Goal: Transaction & Acquisition: Subscribe to service/newsletter

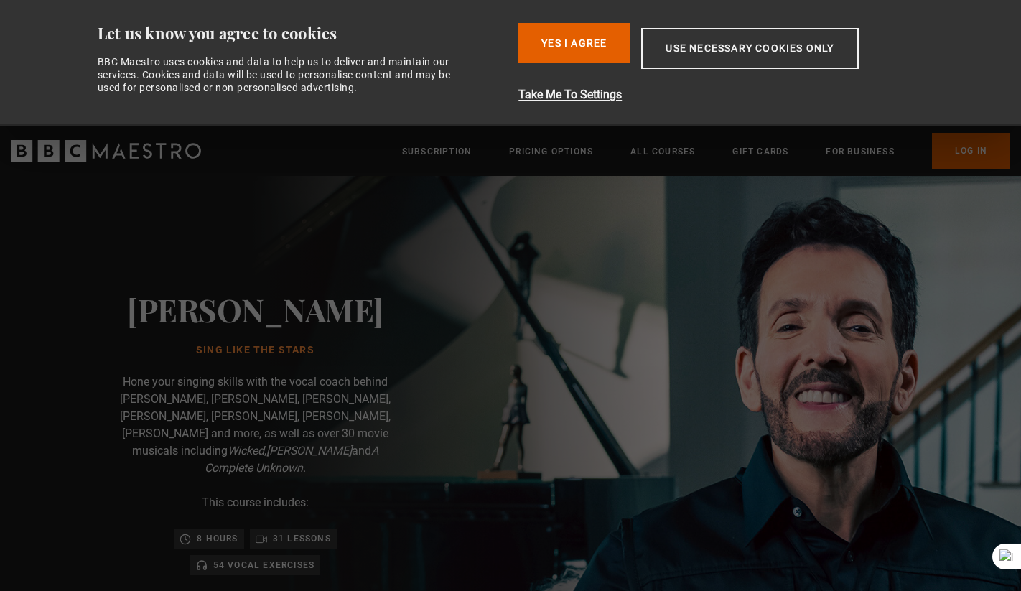
click at [736, 259] on img at bounding box center [560, 519] width 1021 height 687
click at [615, 34] on button "Yes I Agree" at bounding box center [574, 43] width 111 height 40
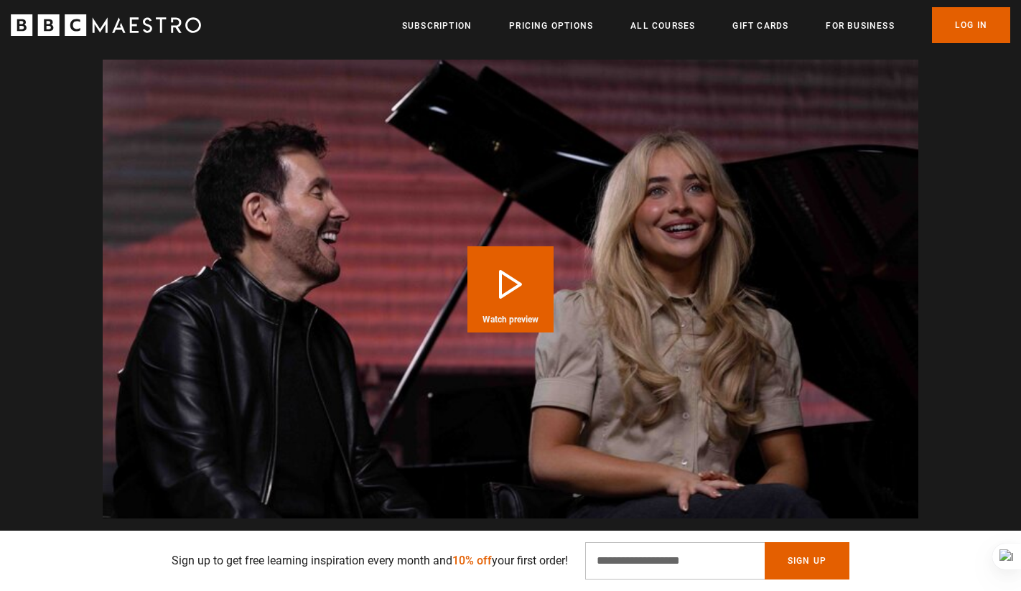
scroll to position [1587, 0]
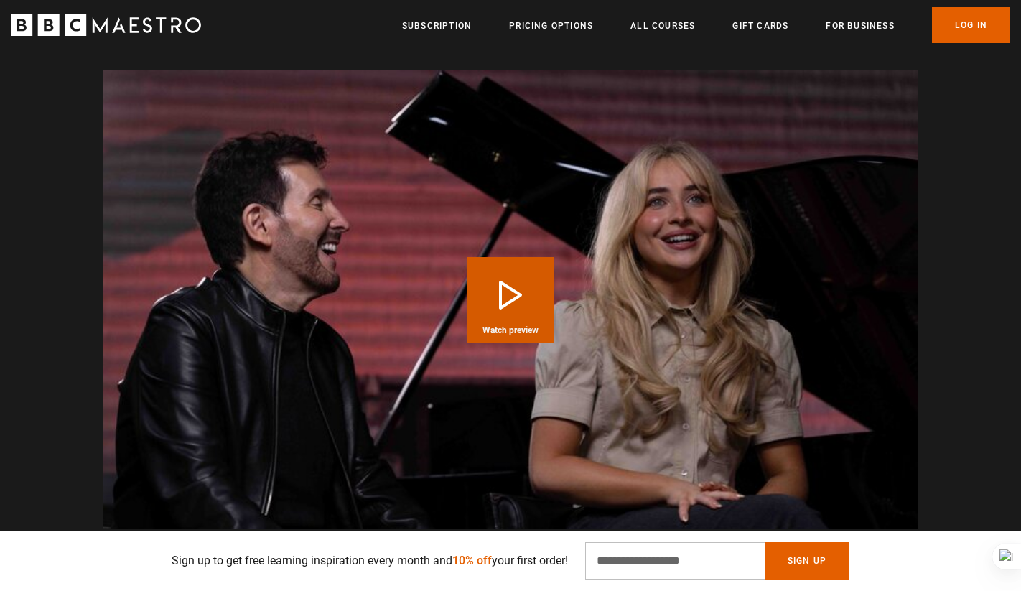
click at [533, 277] on button "Play Course overview for Sing Like the Stars with Eric Vetro Watch preview" at bounding box center [511, 300] width 86 height 86
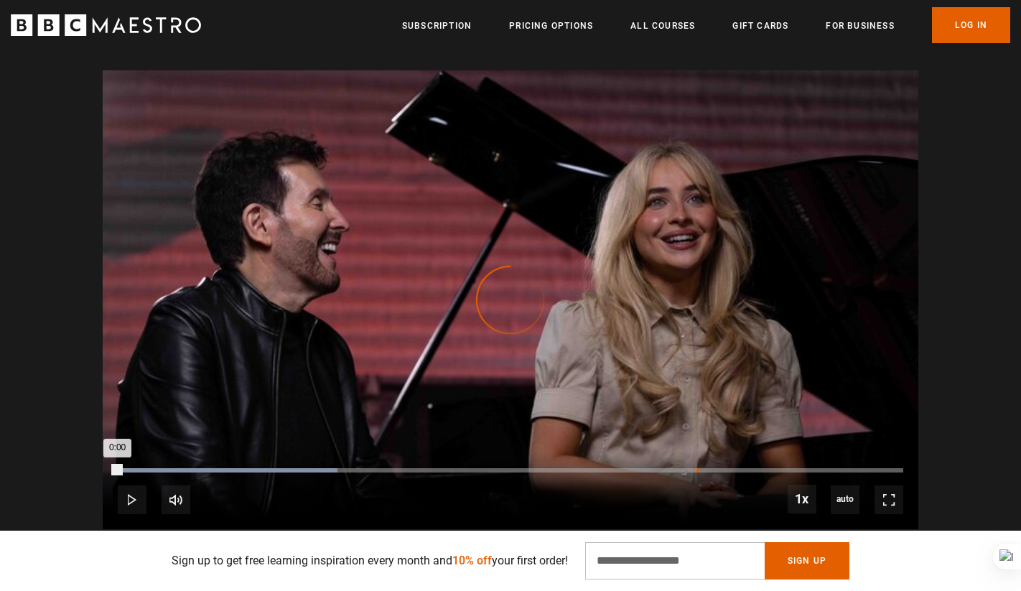
click at [697, 468] on div "1:32" at bounding box center [698, 470] width 2 height 4
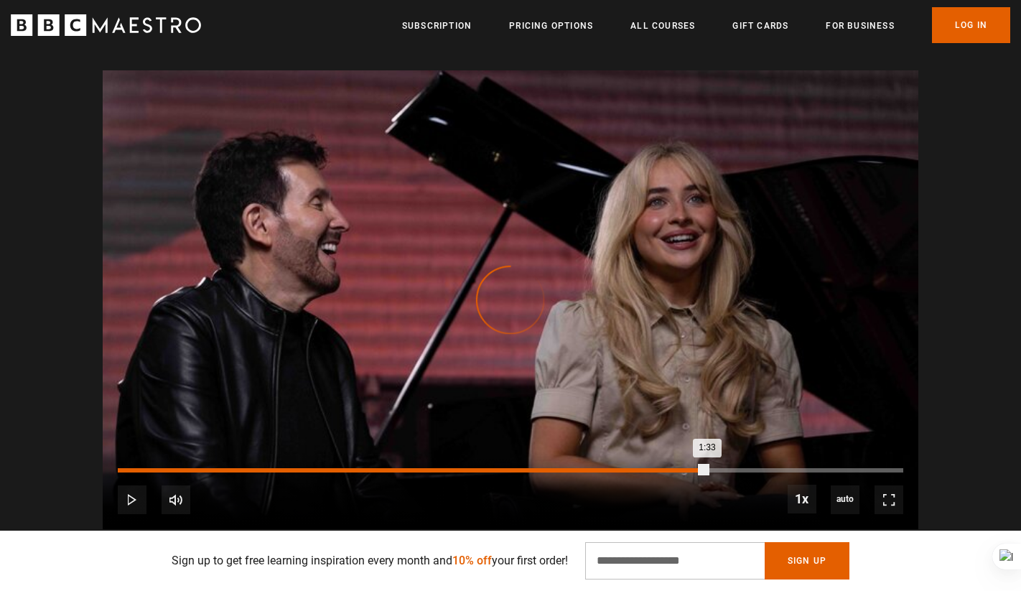
click at [488, 468] on div "0:58" at bounding box center [489, 470] width 2 height 4
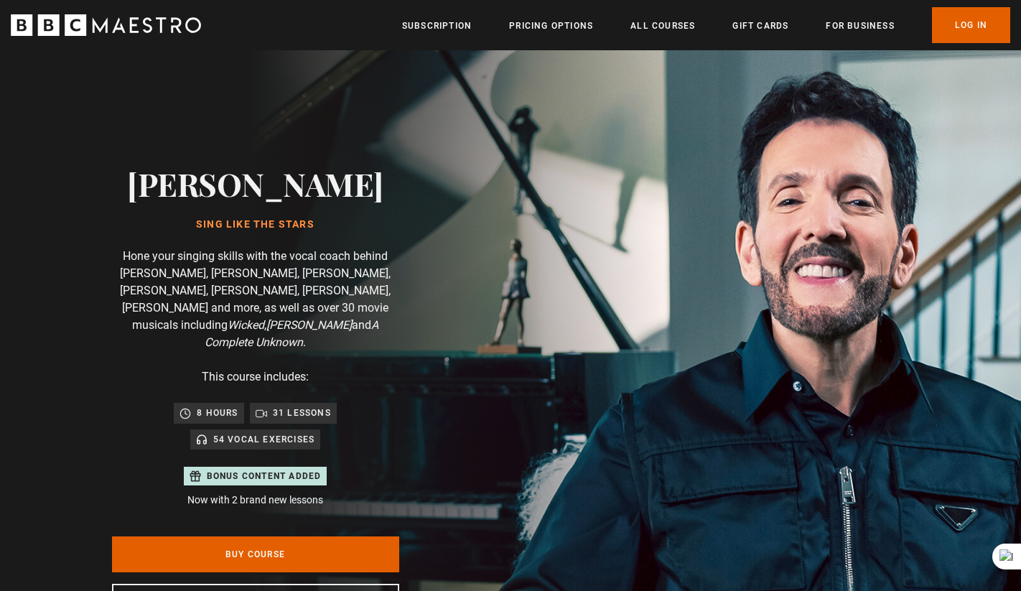
scroll to position [0, 941]
click at [556, 31] on link "Pricing Options" at bounding box center [551, 26] width 84 height 14
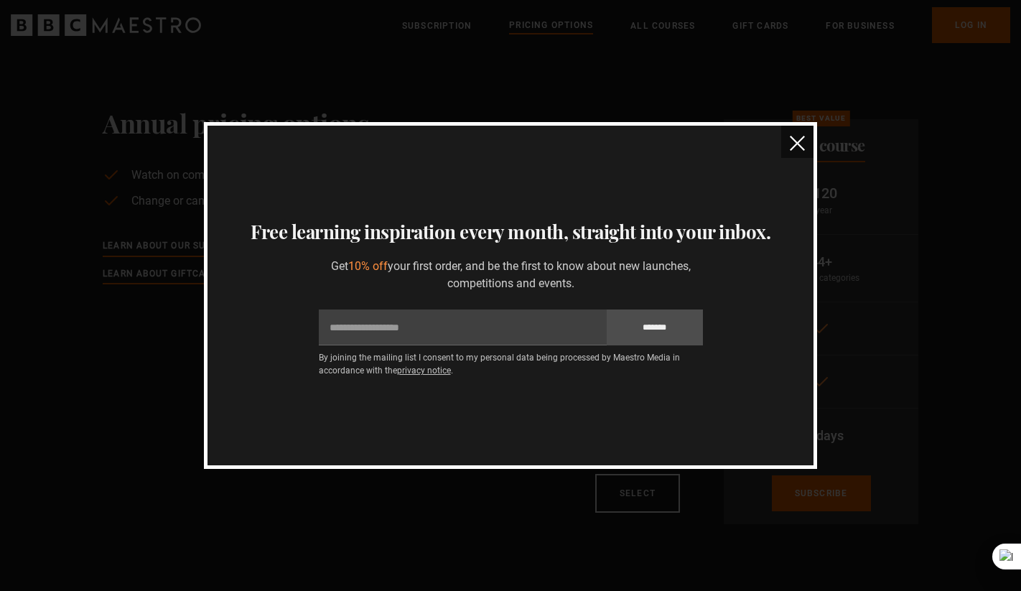
click at [799, 143] on img "close" at bounding box center [797, 143] width 15 height 15
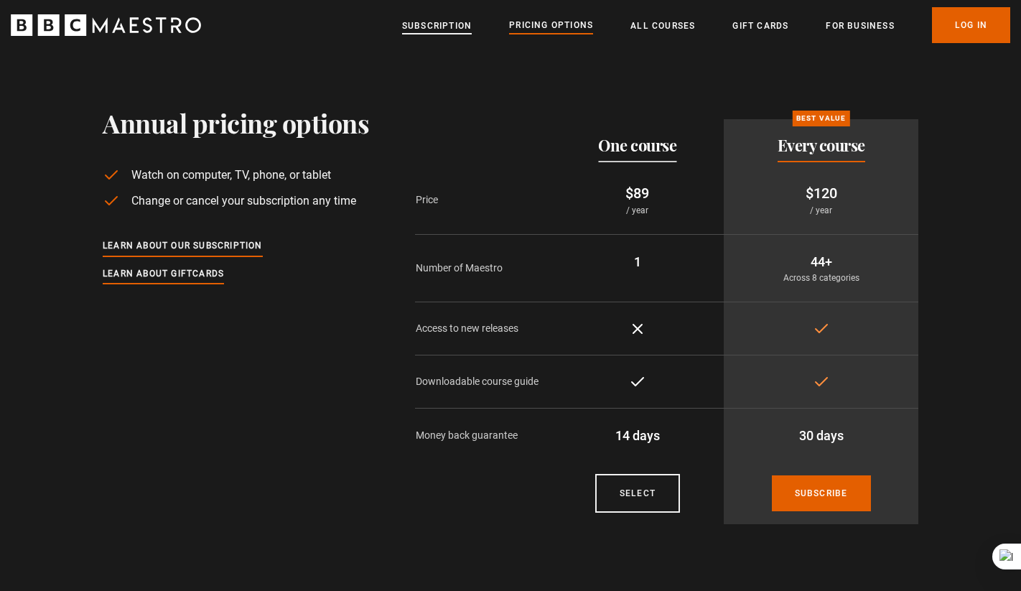
click at [462, 19] on link "Subscription" at bounding box center [437, 26] width 70 height 14
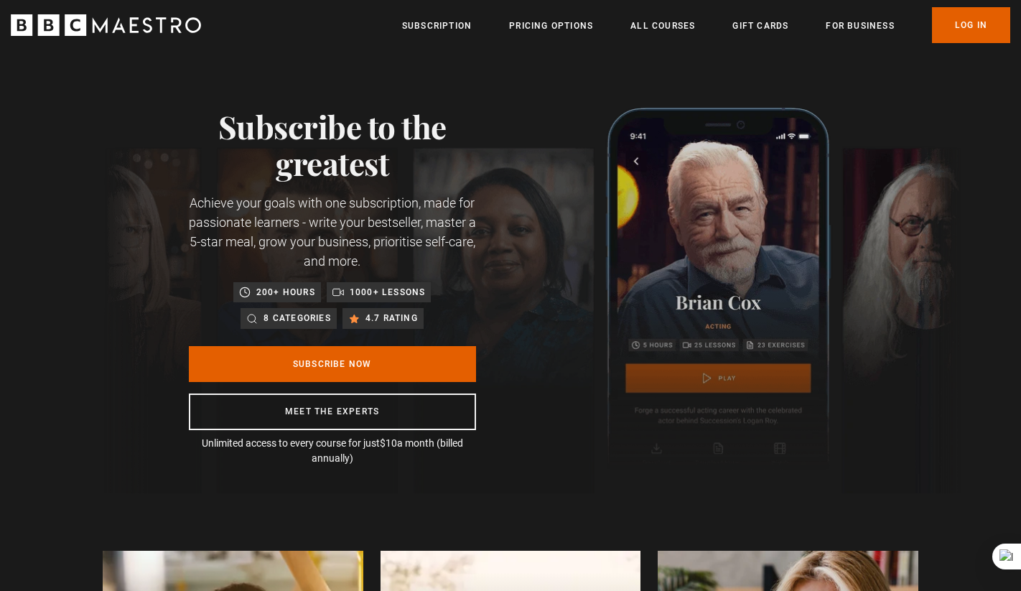
click at [305, 319] on p "8 categories" at bounding box center [297, 318] width 67 height 14
click at [858, 29] on link "For business" at bounding box center [860, 26] width 68 height 14
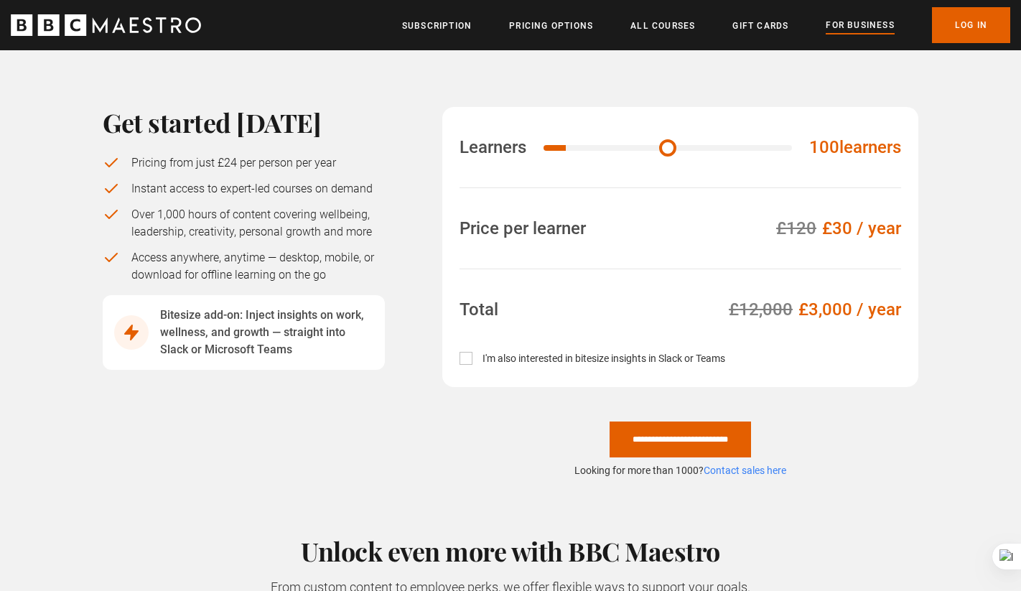
scroll to position [972, 0]
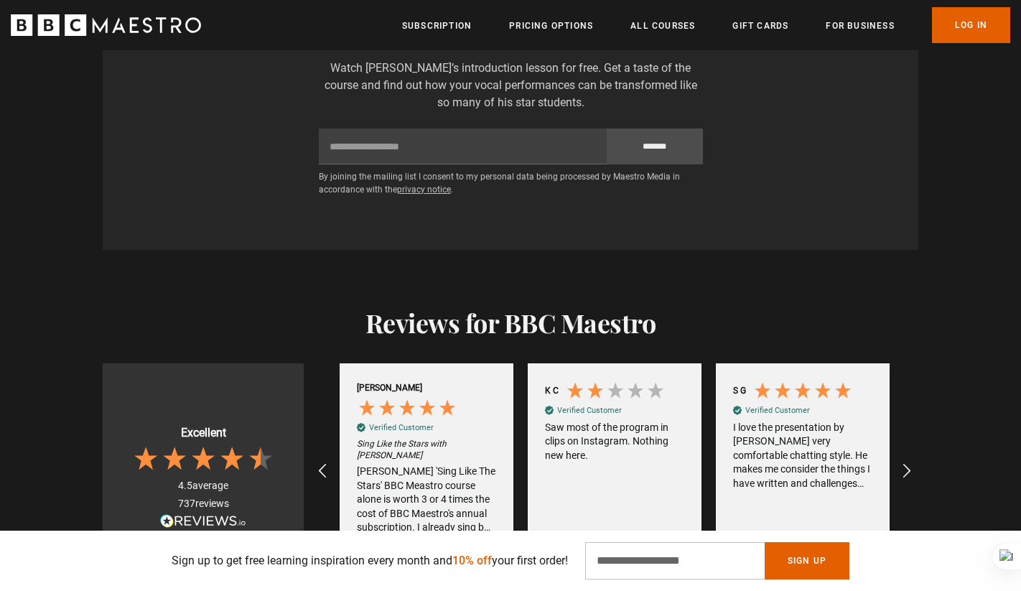
scroll to position [2711, 0]
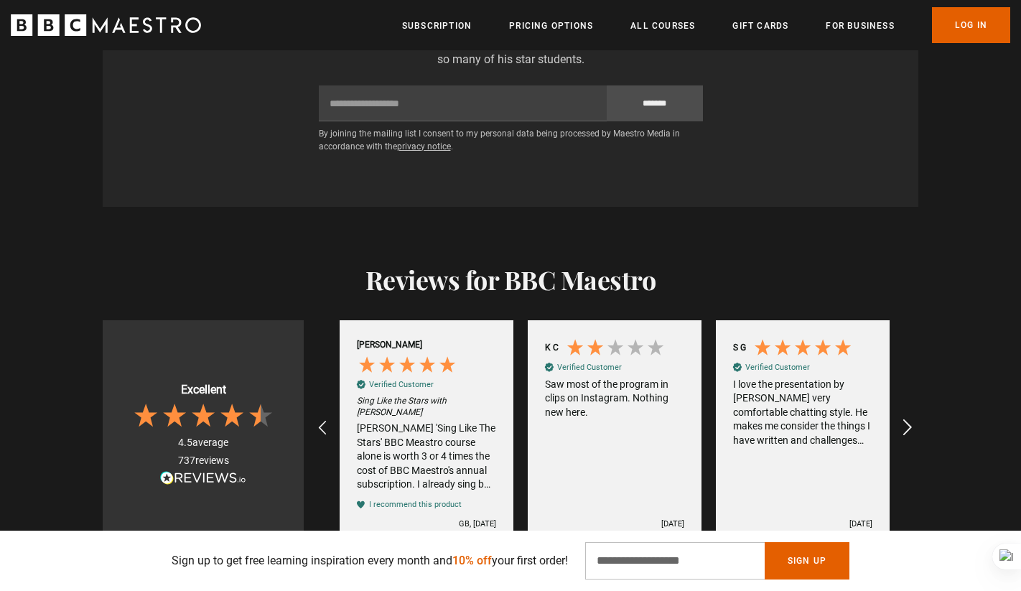
click at [896, 408] on div "REVIEWS.io Carousel Scroll Right" at bounding box center [906, 428] width 40 height 40
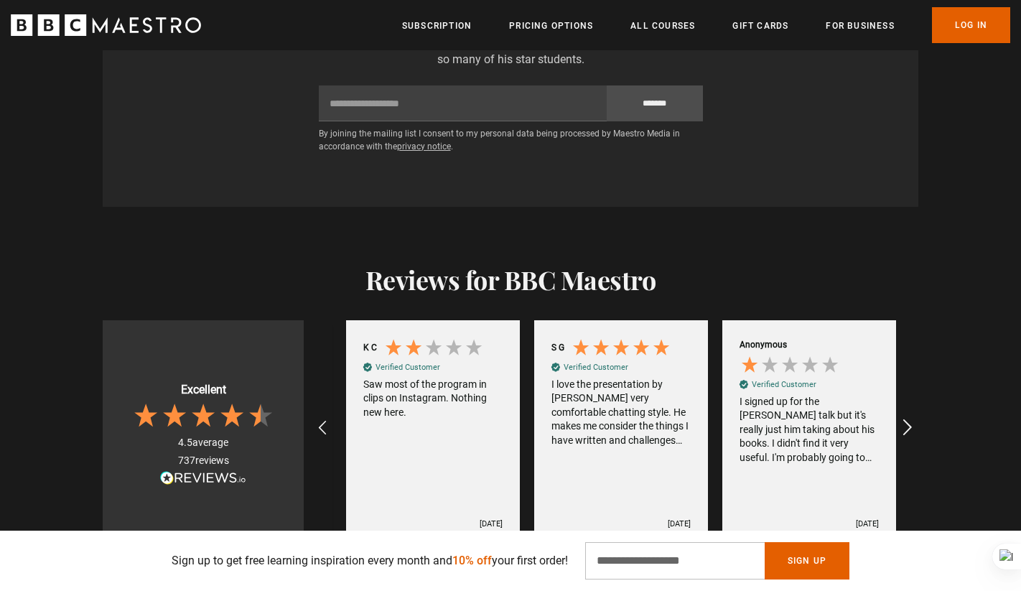
scroll to position [0, 376]
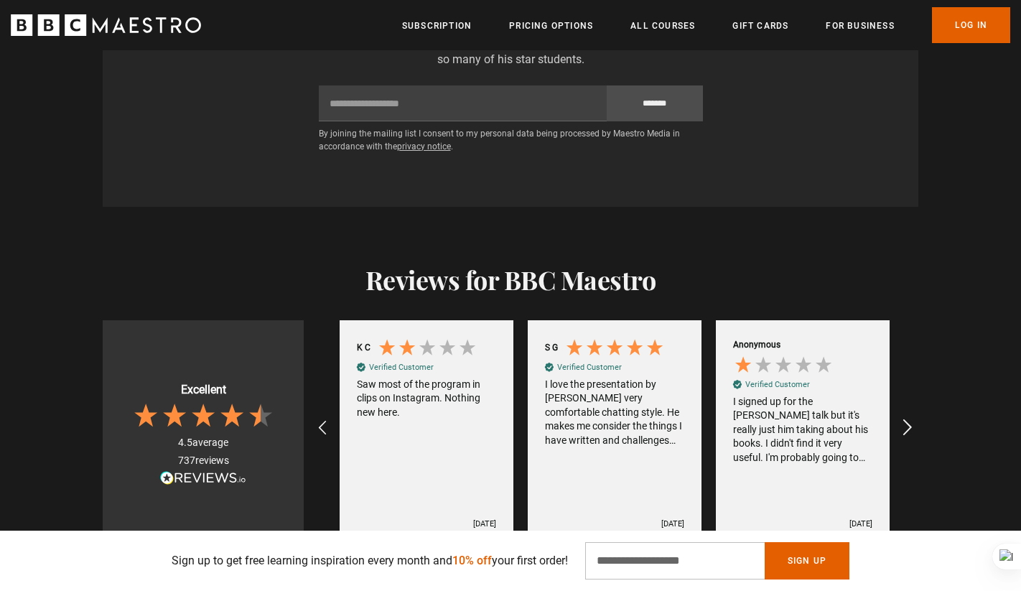
click at [896, 408] on div "REVIEWS.io Carousel Scroll Right" at bounding box center [906, 428] width 40 height 40
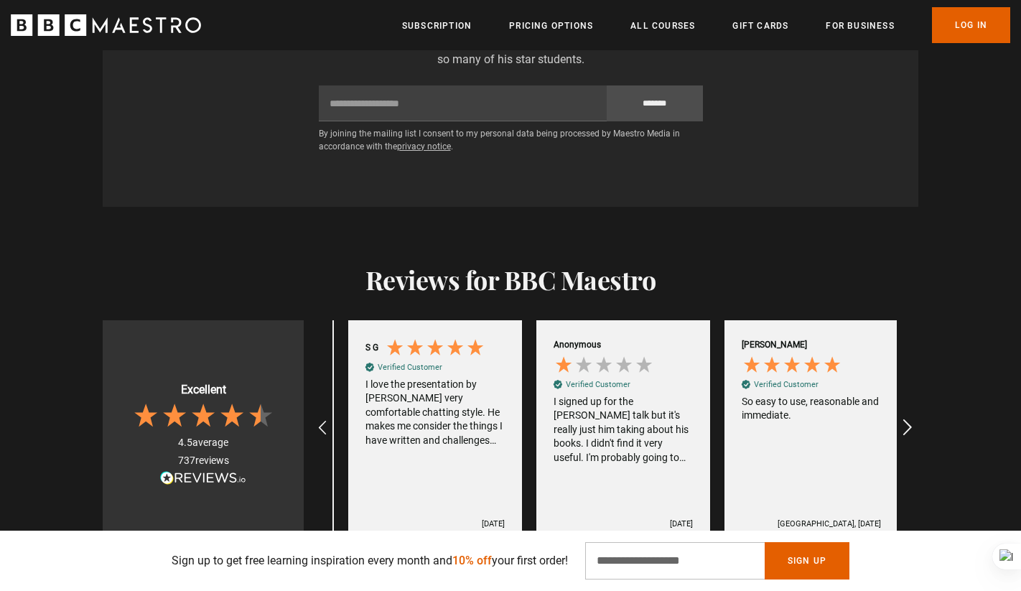
scroll to position [0, 565]
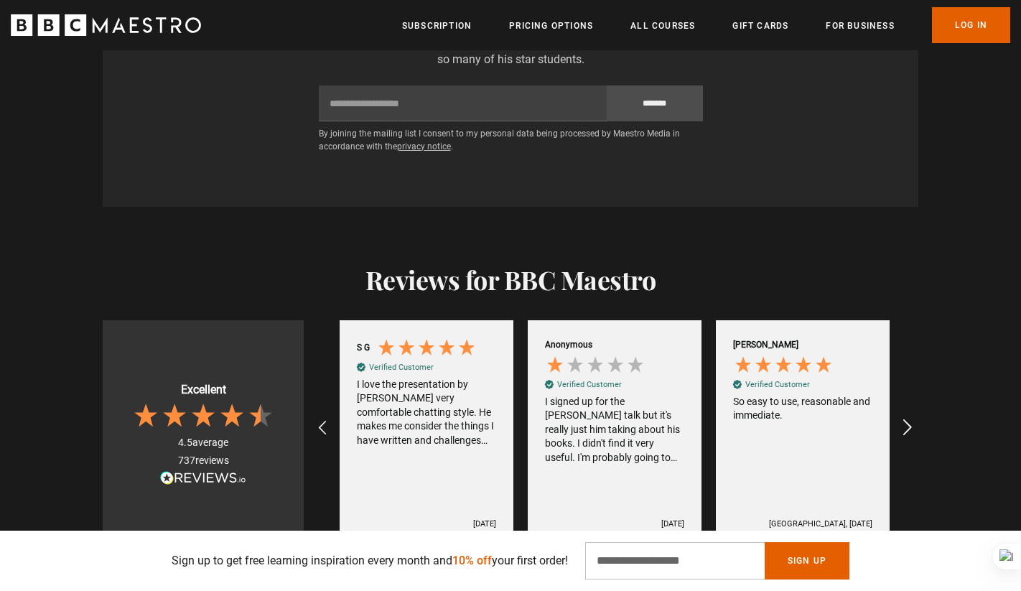
click at [896, 408] on div "REVIEWS.io Carousel Scroll Right" at bounding box center [906, 428] width 40 height 40
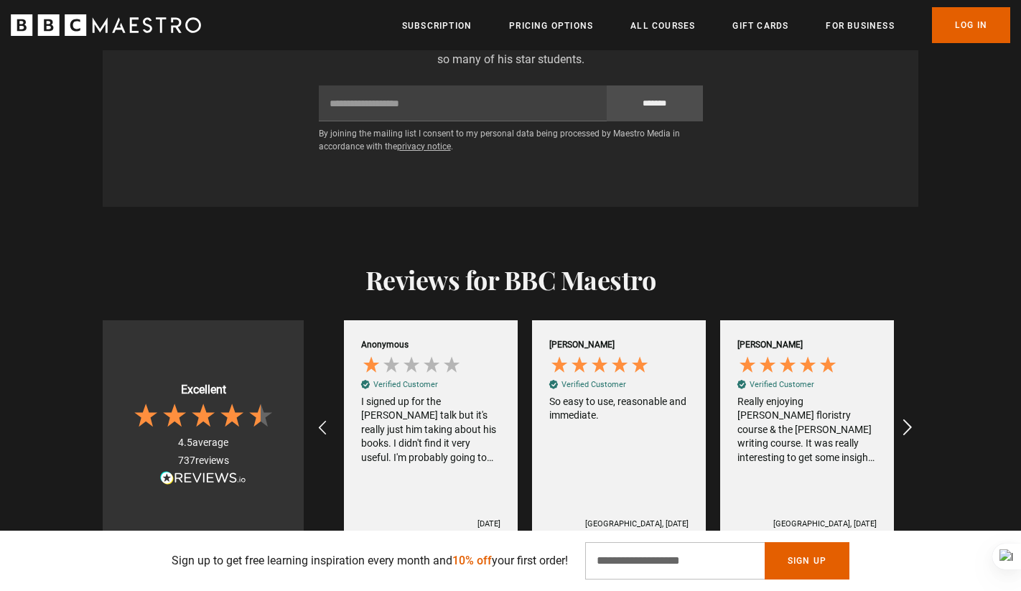
scroll to position [0, 753]
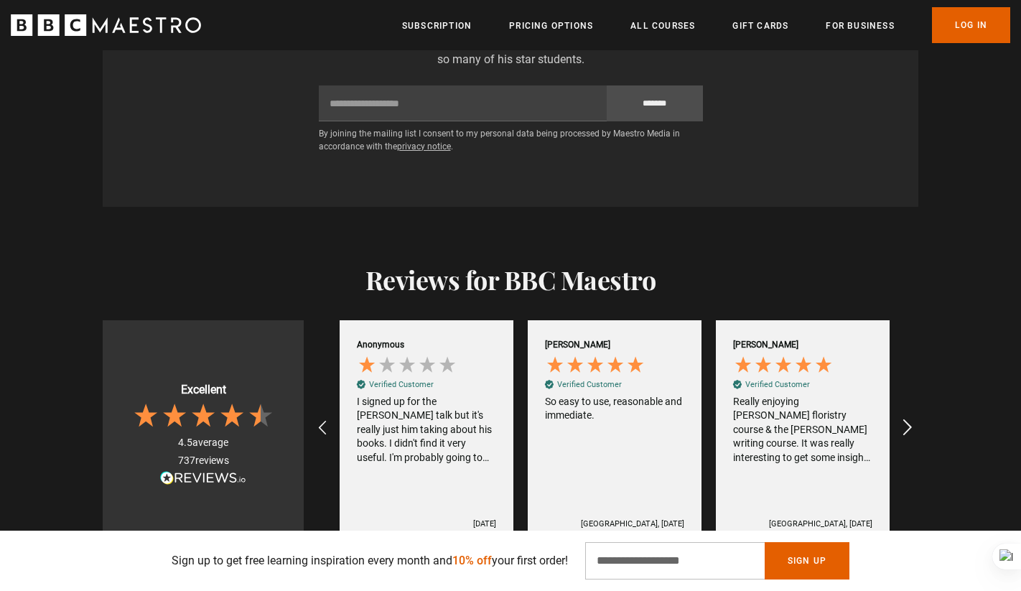
click at [896, 408] on div "REVIEWS.io Carousel Scroll Right" at bounding box center [906, 428] width 40 height 40
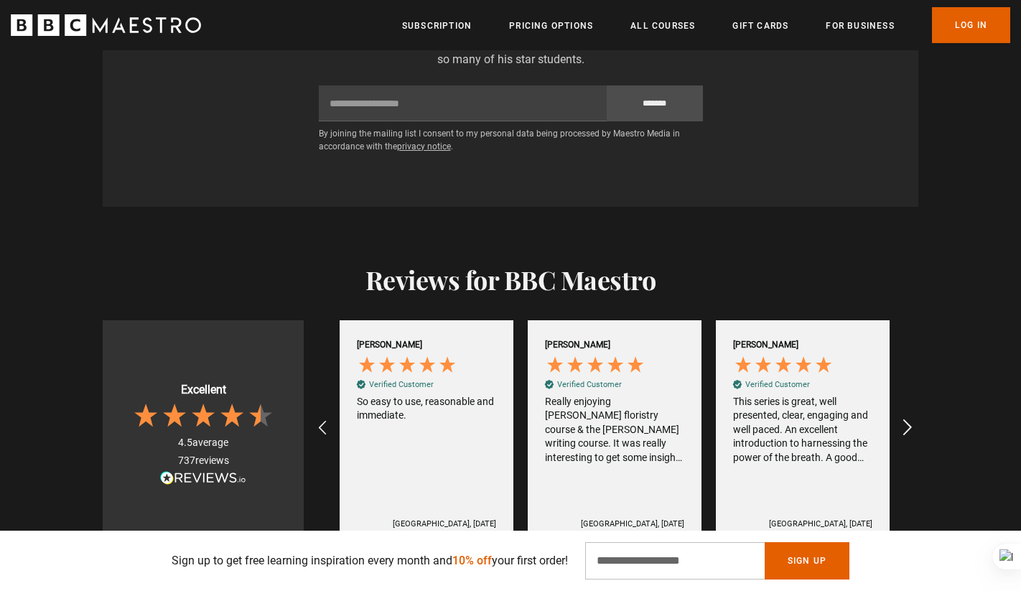
click at [896, 408] on div "REVIEWS.io Carousel Scroll Right" at bounding box center [906, 428] width 40 height 40
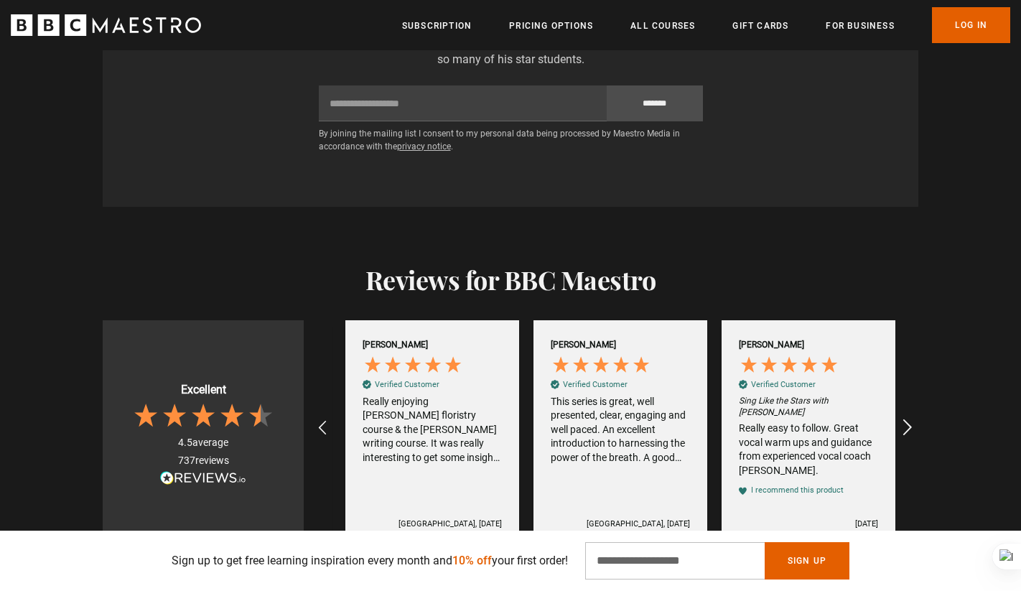
scroll to position [0, 1129]
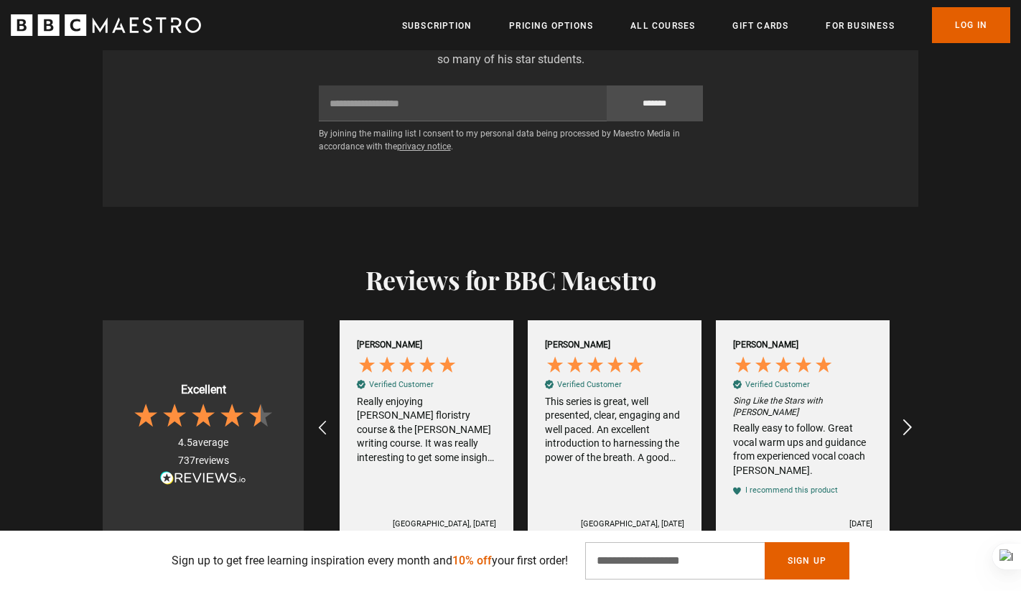
click at [896, 408] on div "REVIEWS.io Carousel Scroll Right" at bounding box center [906, 428] width 40 height 40
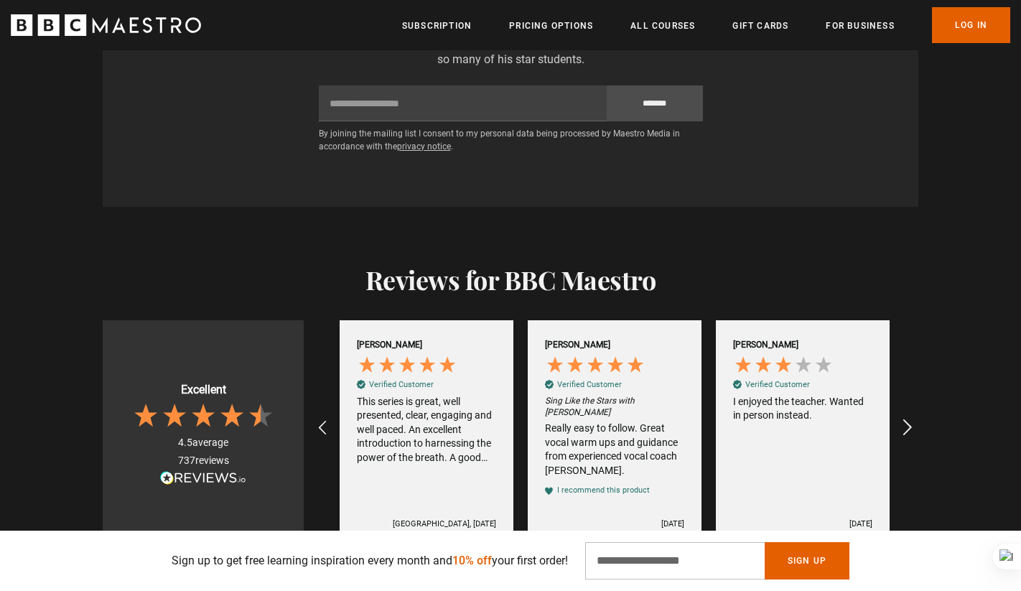
click at [896, 408] on div "REVIEWS.io Carousel Scroll Right" at bounding box center [906, 428] width 40 height 40
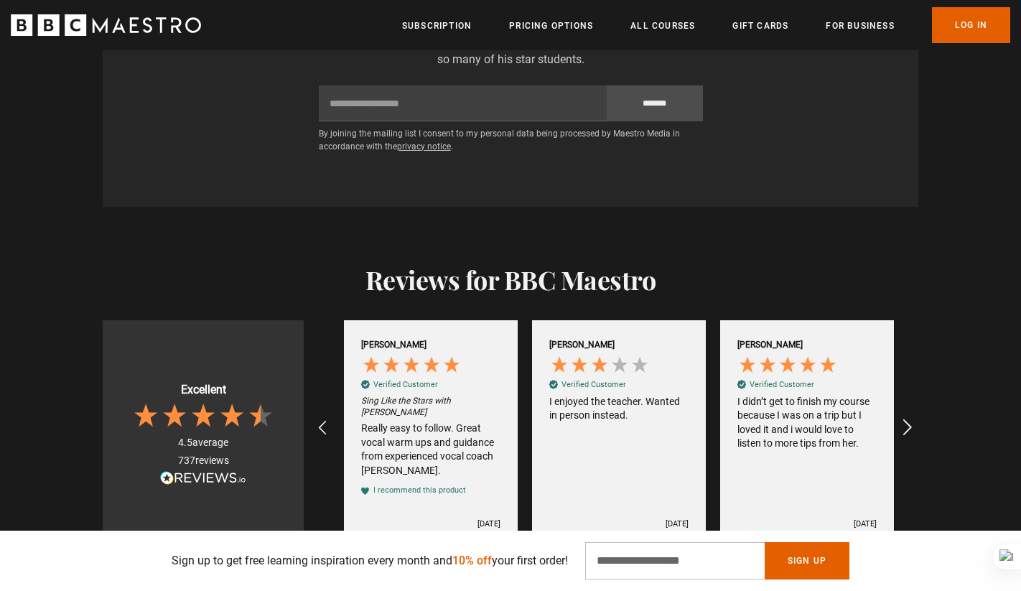
scroll to position [0, 1505]
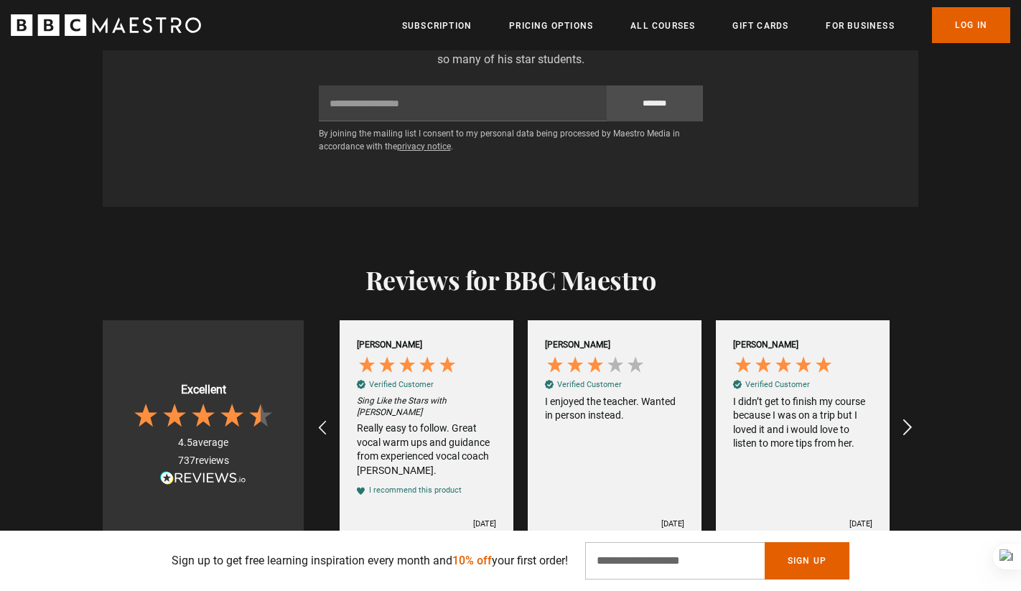
click at [896, 408] on div "REVIEWS.io Carousel Scroll Right" at bounding box center [906, 428] width 40 height 40
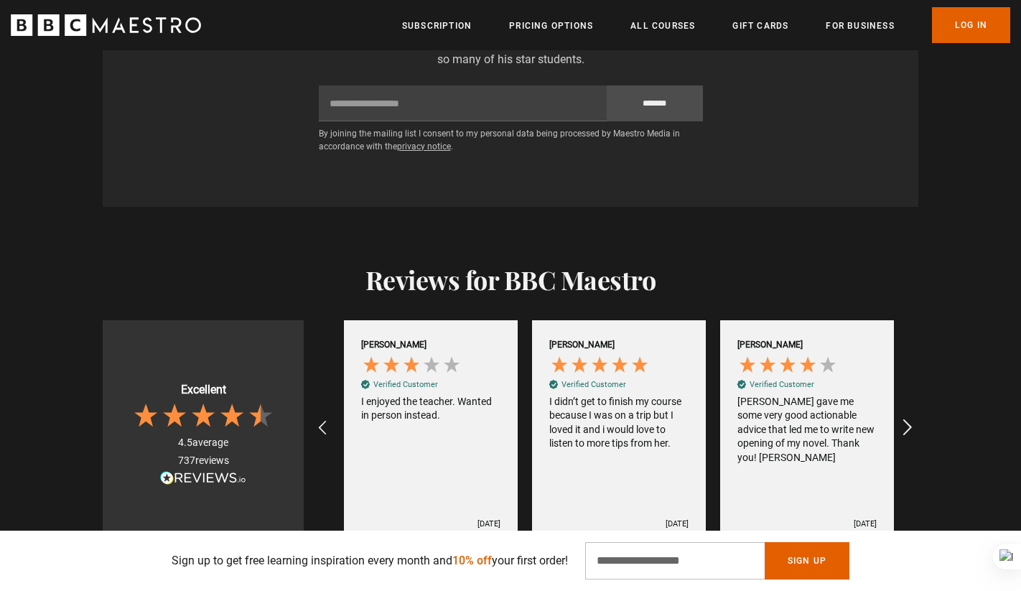
scroll to position [0, 1694]
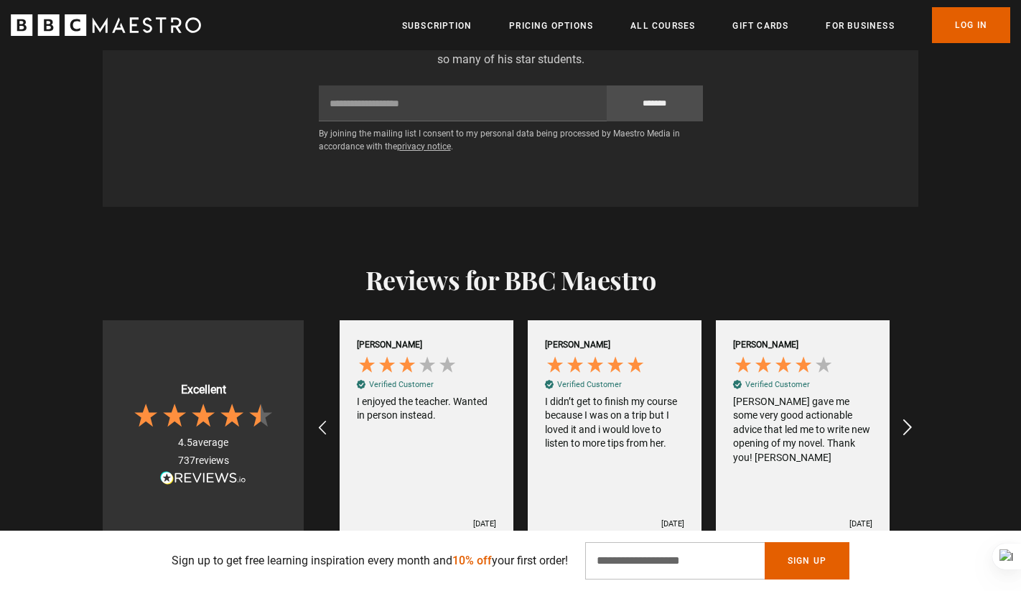
click at [896, 408] on div "REVIEWS.io Carousel Scroll Right" at bounding box center [906, 428] width 40 height 40
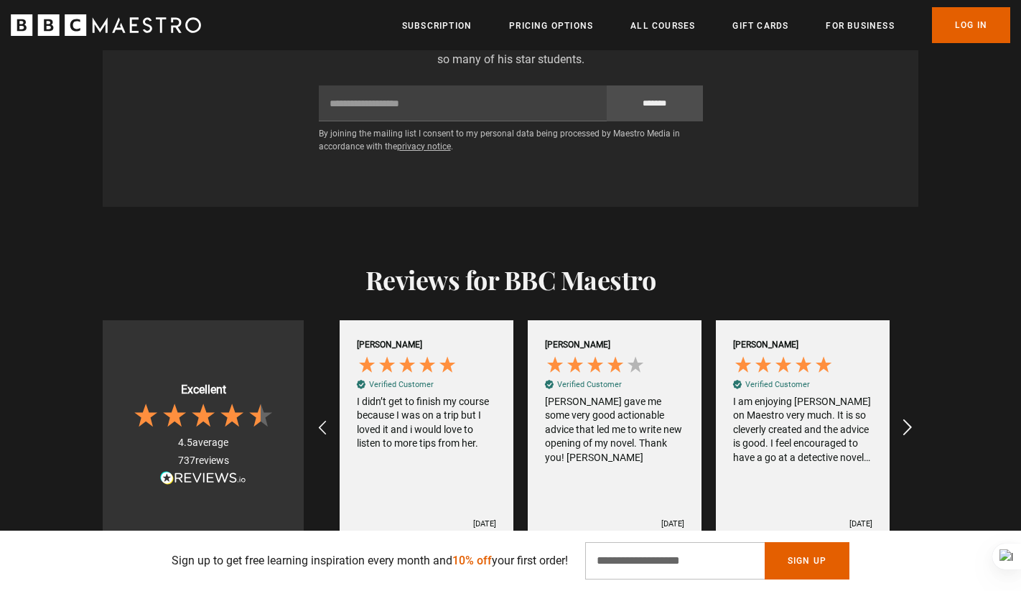
click at [896, 408] on div "REVIEWS.io Carousel Scroll Right" at bounding box center [906, 428] width 40 height 40
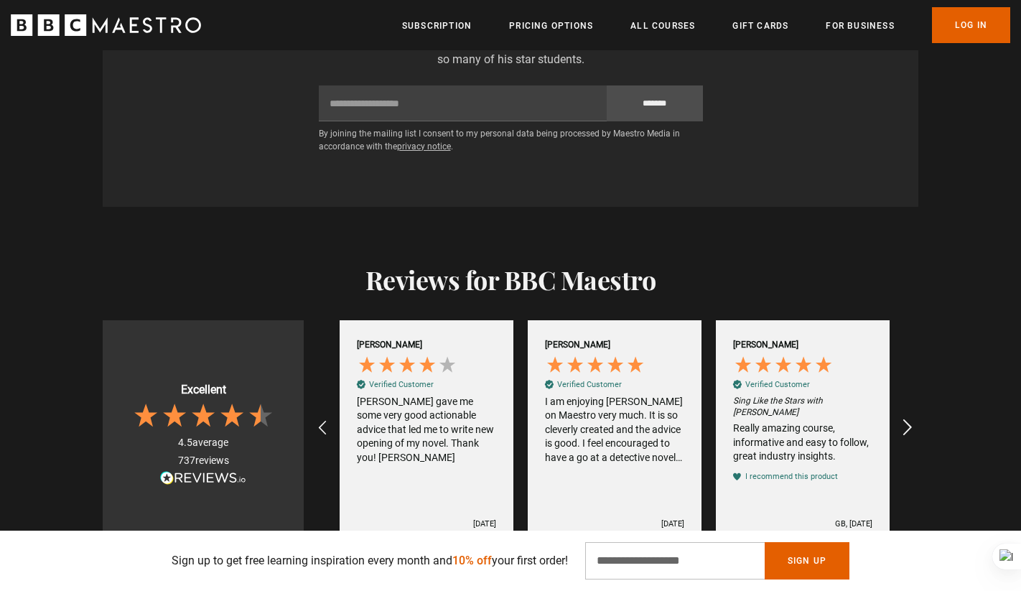
click at [896, 408] on div "REVIEWS.io Carousel Scroll Right" at bounding box center [906, 428] width 40 height 40
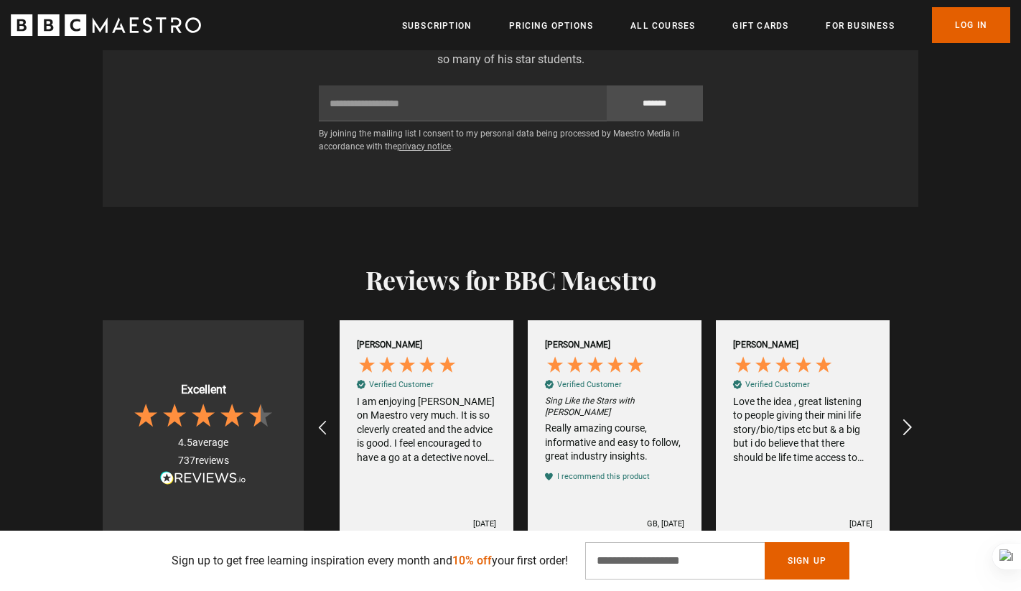
click at [896, 408] on div "REVIEWS.io Carousel Scroll Right" at bounding box center [906, 428] width 40 height 40
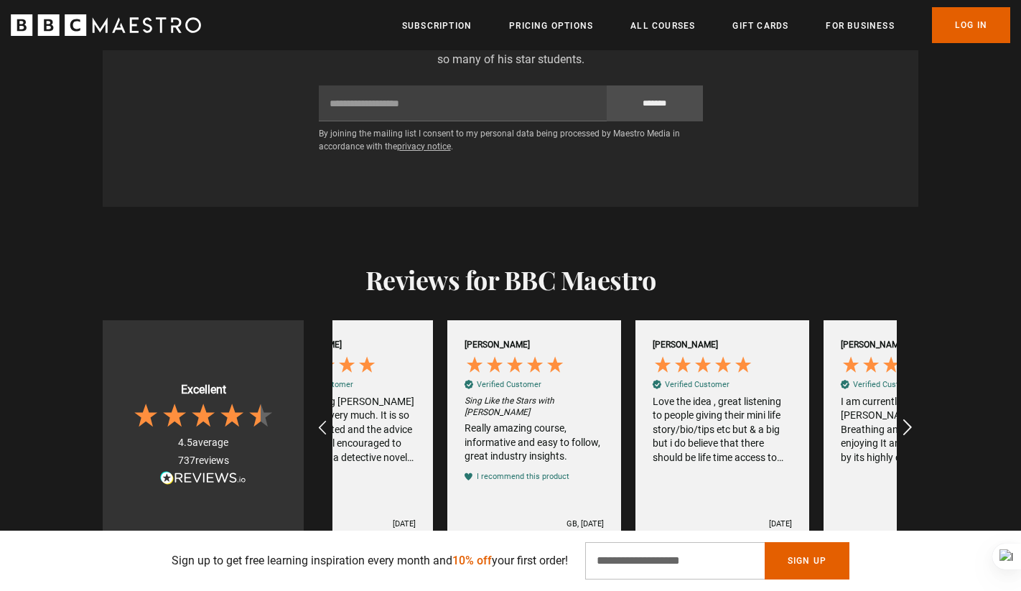
click at [896, 408] on div "REVIEWS.io Carousel Scroll Right" at bounding box center [906, 428] width 40 height 40
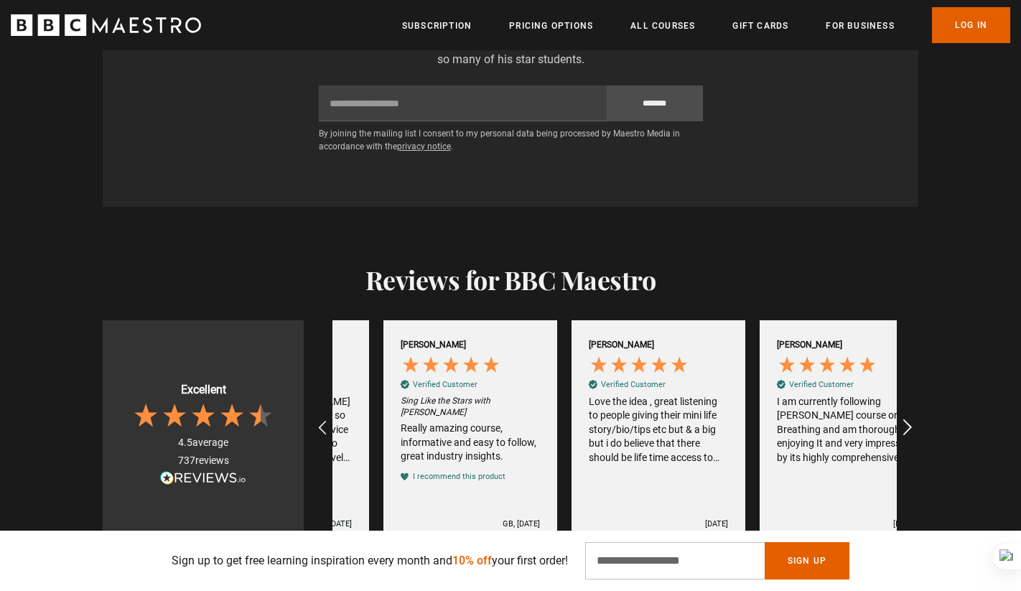
click at [896, 408] on div "REVIEWS.io Carousel Scroll Right" at bounding box center [906, 428] width 40 height 40
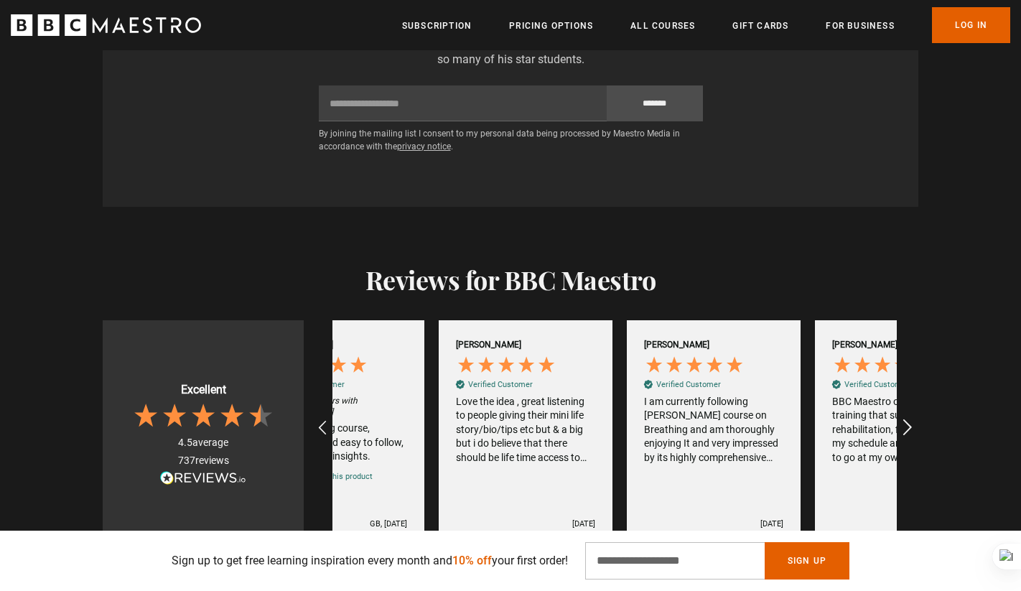
click at [896, 408] on div "REVIEWS.io Carousel Scroll Right" at bounding box center [906, 428] width 40 height 40
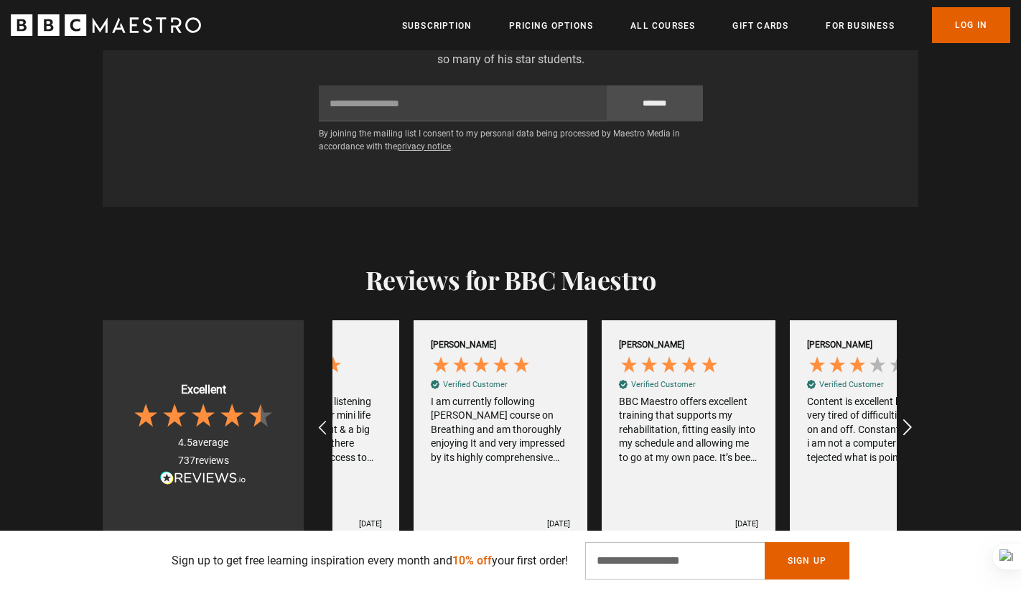
click at [896, 408] on div "REVIEWS.io Carousel Scroll Right" at bounding box center [906, 428] width 40 height 40
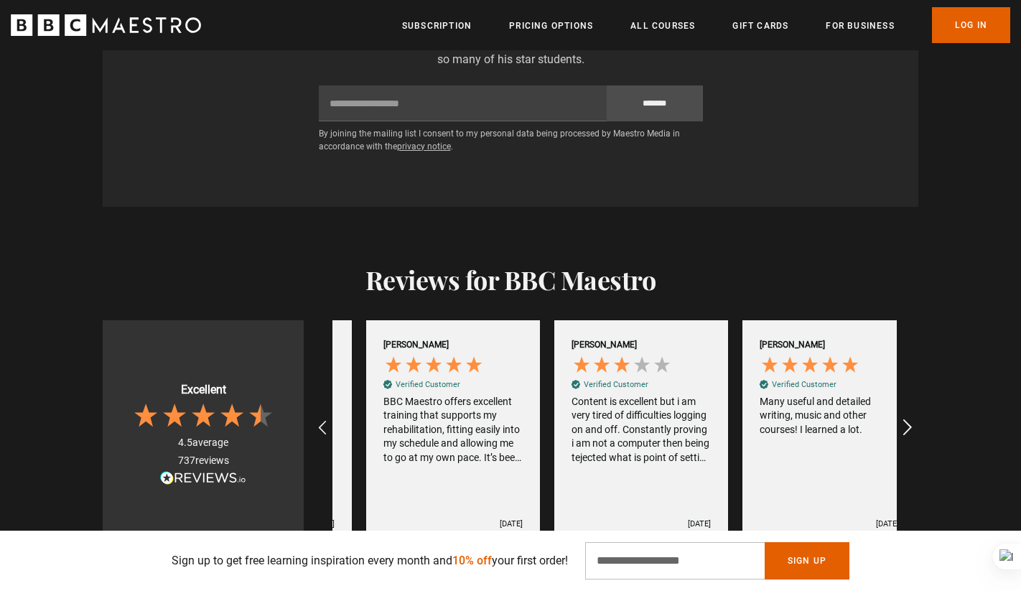
click at [896, 408] on div "REVIEWS.io Carousel Scroll Right" at bounding box center [906, 428] width 40 height 40
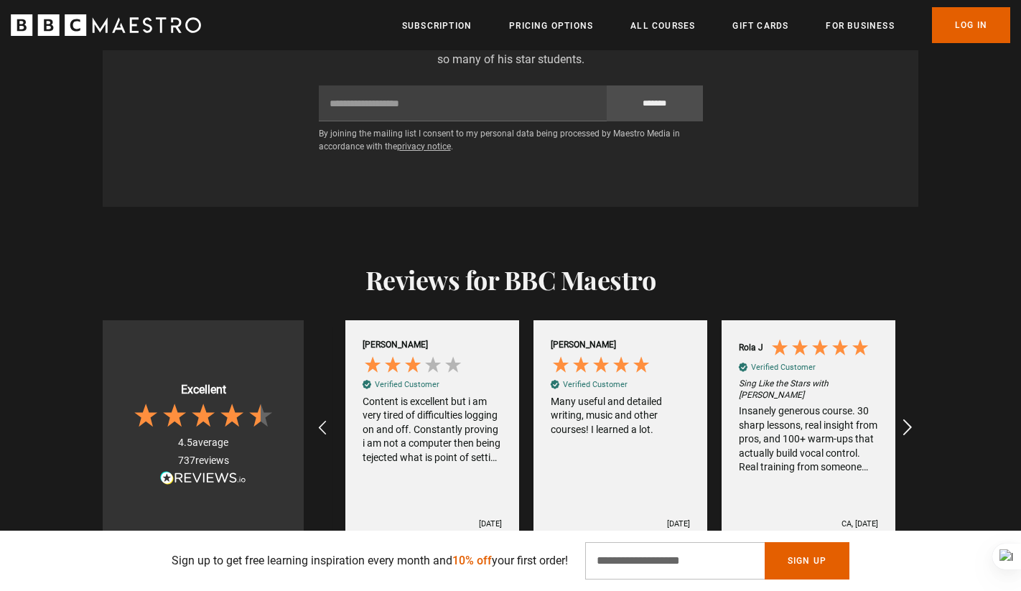
scroll to position [0, 3199]
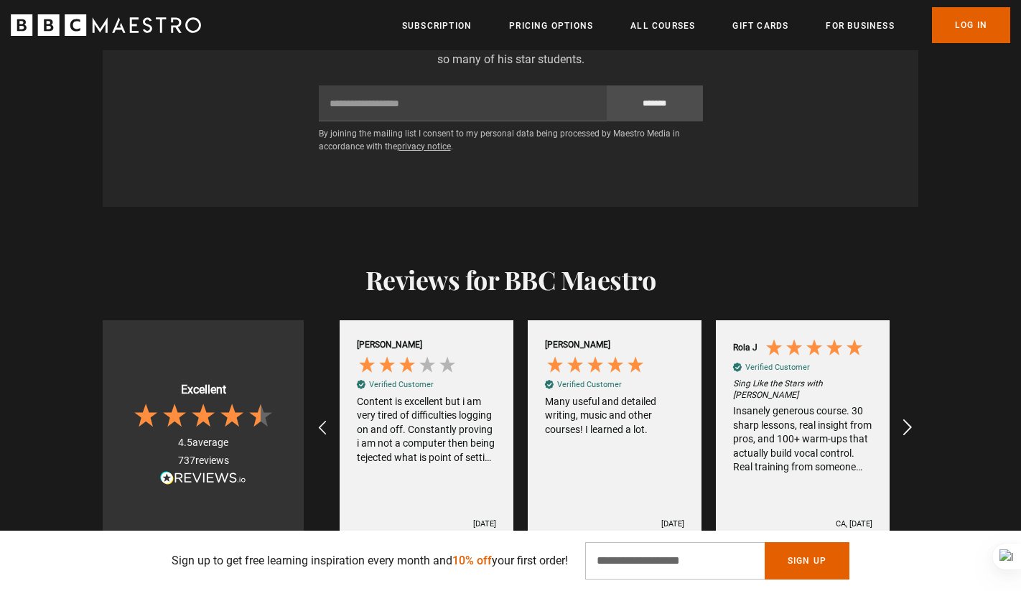
click at [896, 408] on div "REVIEWS.io Carousel Scroll Right" at bounding box center [906, 428] width 40 height 40
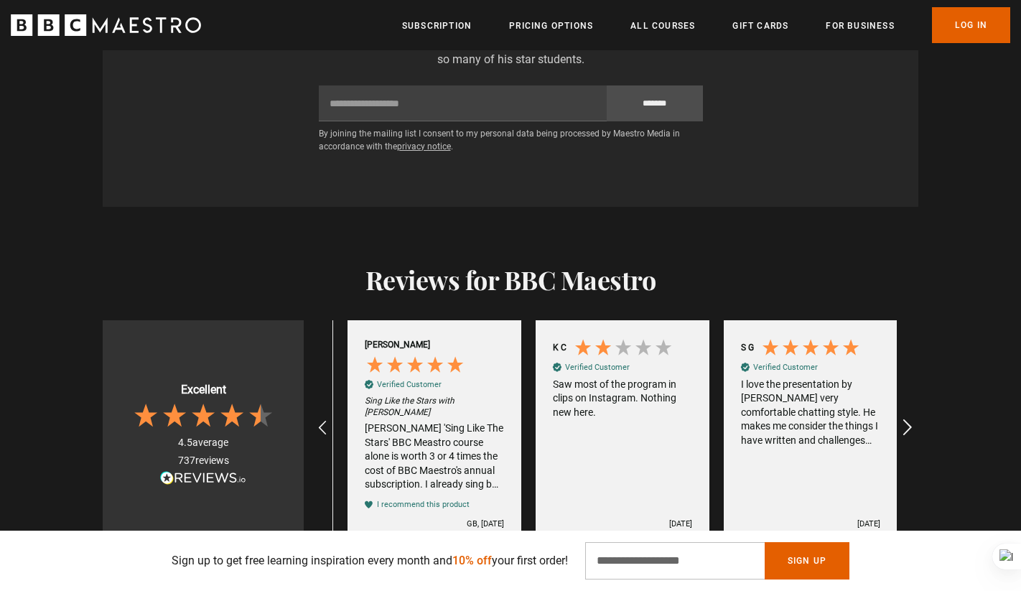
scroll to position [0, 188]
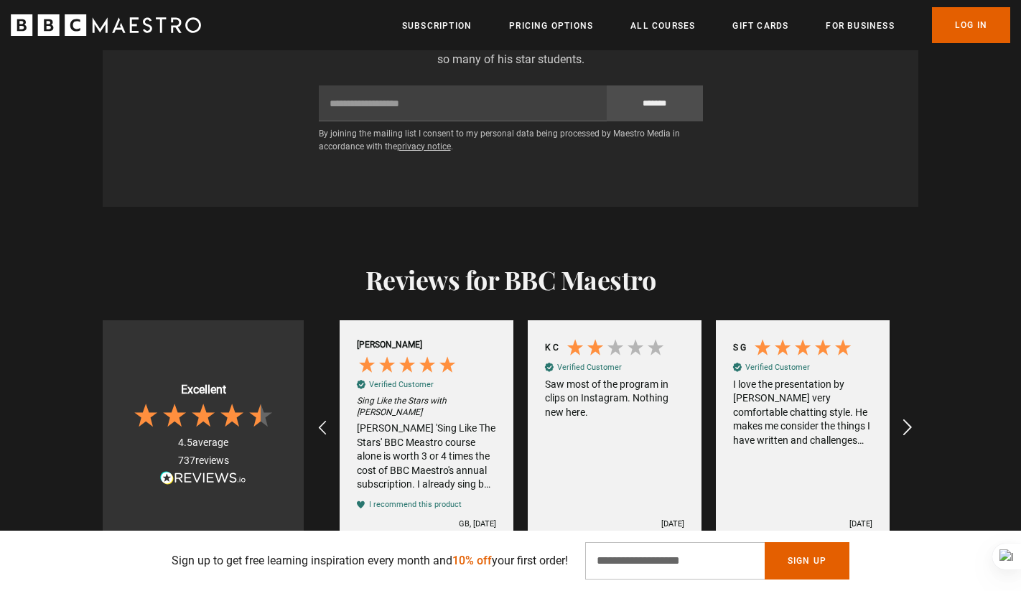
click at [896, 408] on div "REVIEWS.io Carousel Scroll Right" at bounding box center [906, 428] width 40 height 40
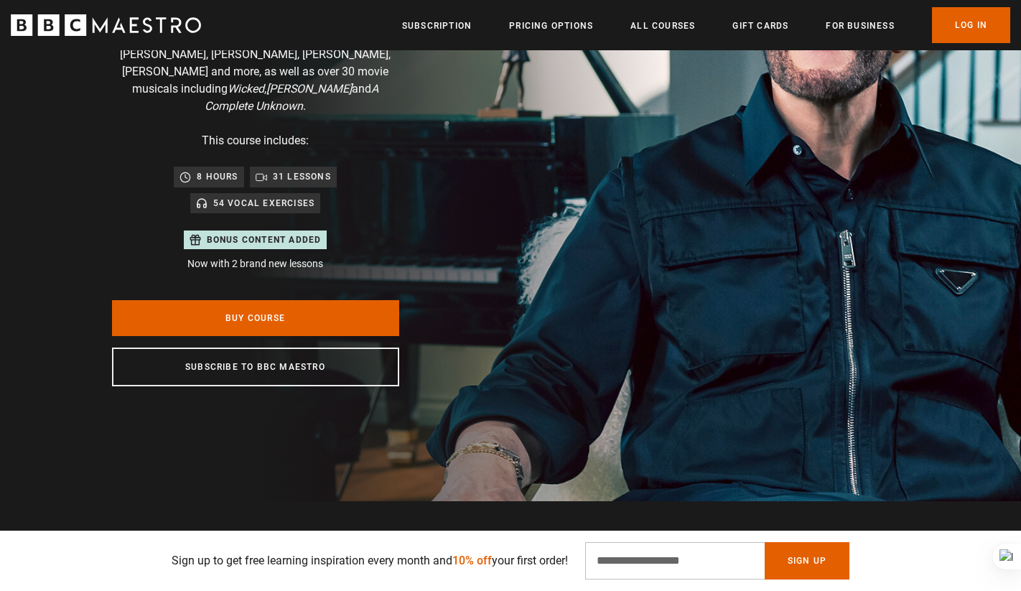
scroll to position [0, 0]
